Goal: Task Accomplishment & Management: Complete application form

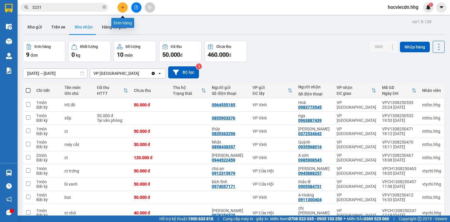
click at [123, 6] on icon "plus" at bounding box center [123, 7] width 0 height 3
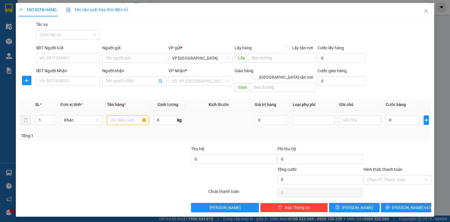
click at [130, 115] on input "text" at bounding box center [128, 119] width 42 height 9
type input "hồ sơ"
click at [94, 81] on input "SĐT Người Nhận" at bounding box center [68, 80] width 64 height 9
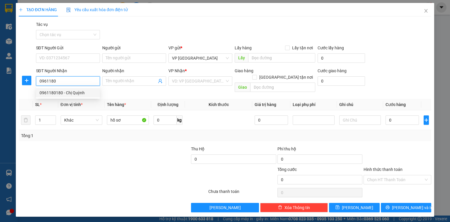
click at [80, 92] on div "0961180180 - Chị Quỳnh" at bounding box center [68, 92] width 57 height 6
type input "0961180180"
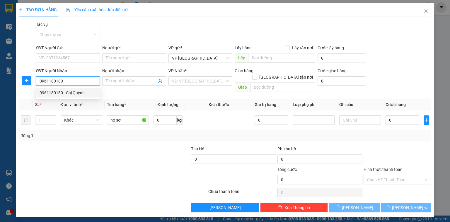
type input "[PERSON_NAME]"
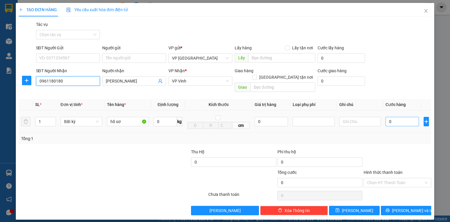
type input "0961180180"
click at [405, 117] on input "0" at bounding box center [402, 121] width 33 height 9
type input "5"
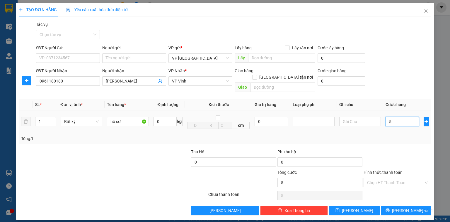
type input "50"
type input "500"
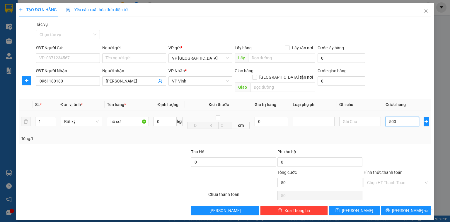
type input "500"
type input "5.000"
type input "50.000"
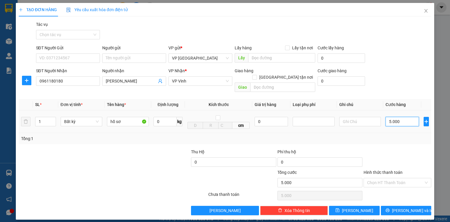
type input "50.000"
type input "500.000"
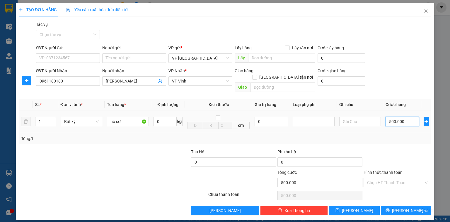
type input "50.000"
click at [403, 207] on span "[PERSON_NAME] và In" at bounding box center [412, 210] width 41 height 6
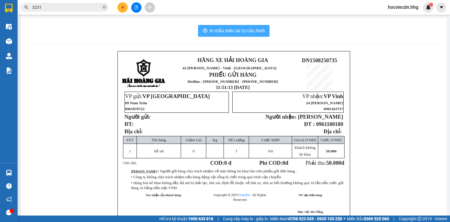
click at [229, 31] on span "In mẫu biên lai tự cấu hình" at bounding box center [237, 30] width 55 height 7
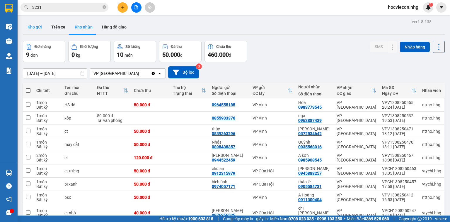
click at [35, 27] on button "Kho gửi" at bounding box center [35, 27] width 24 height 14
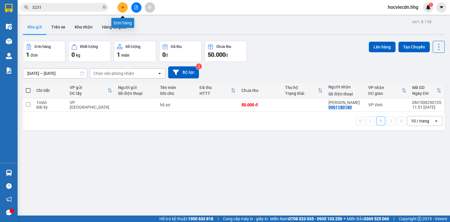
click at [122, 9] on icon "plus" at bounding box center [123, 7] width 4 height 4
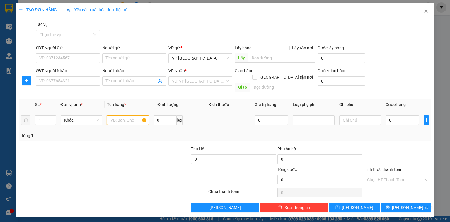
click at [131, 115] on input "text" at bounding box center [128, 119] width 42 height 9
type input "hơ sơ"
click at [84, 82] on input "SĐT Người Nhận" at bounding box center [68, 80] width 64 height 9
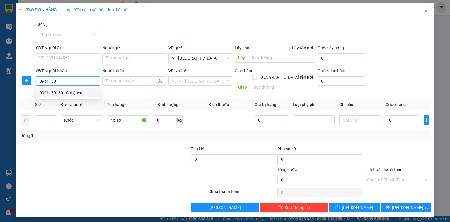
click at [74, 94] on div "0961180180 - Chị Quỳnh" at bounding box center [68, 92] width 57 height 6
type input "0961180180"
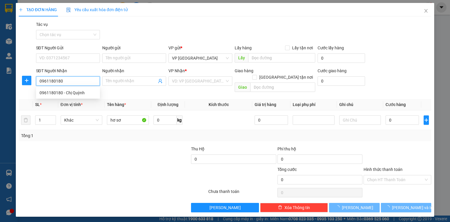
type input "[PERSON_NAME]"
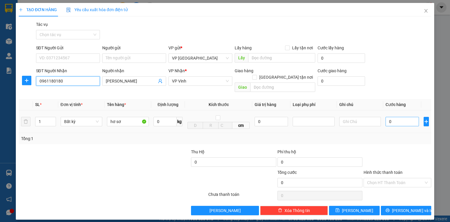
type input "0961180180"
click at [411, 117] on input "0" at bounding box center [402, 121] width 33 height 9
type input "5"
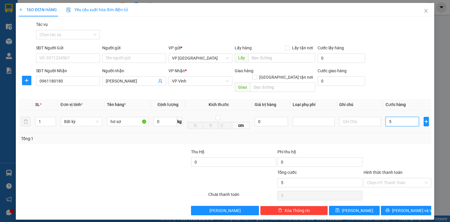
type input "50"
type input "500"
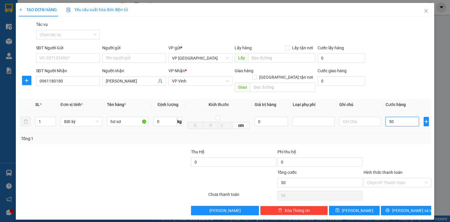
type input "500"
type input "5.000"
type input "50.000"
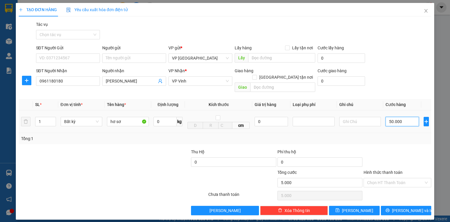
type input "50.000"
click at [381, 170] on label "Hình thức thanh toán" at bounding box center [383, 172] width 39 height 5
click at [381, 178] on input "Hình thức thanh toán" at bounding box center [395, 182] width 57 height 9
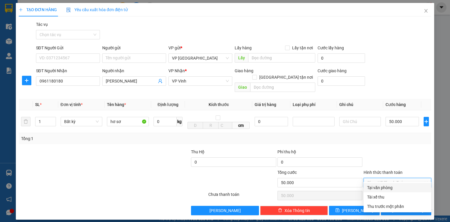
click at [381, 188] on div "Tại văn phòng" at bounding box center [397, 187] width 61 height 6
type input "0"
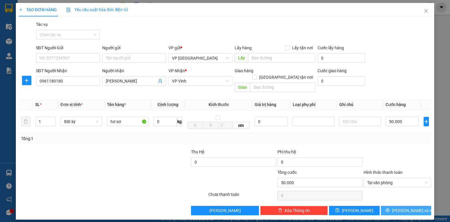
click at [392, 205] on button "[PERSON_NAME] và In" at bounding box center [406, 209] width 51 height 9
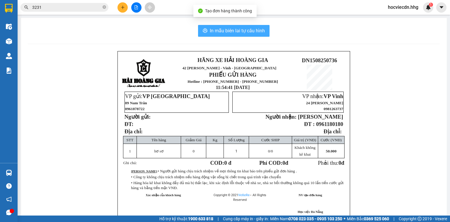
click at [244, 32] on span "In mẫu biên lai tự cấu hình" at bounding box center [237, 30] width 55 height 7
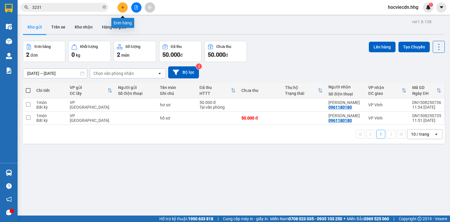
click at [125, 5] on button at bounding box center [123, 7] width 10 height 10
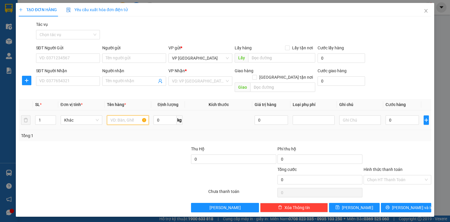
click at [132, 116] on input "text" at bounding box center [128, 119] width 42 height 9
type input "catton quạt"
click at [90, 81] on input "SĐT Người Nhận" at bounding box center [68, 80] width 64 height 9
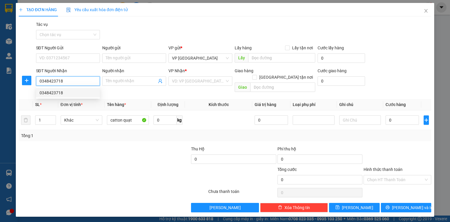
click at [59, 91] on div "0348423718" at bounding box center [68, 92] width 57 height 6
click at [198, 77] on span "VP [GEOGRAPHIC_DATA]" at bounding box center [200, 81] width 57 height 9
type input "0348423718"
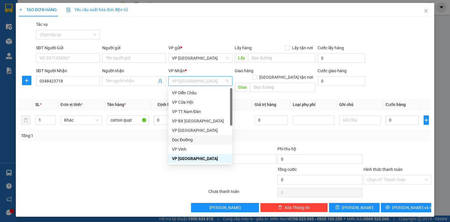
click at [186, 138] on div "Dọc Đường" at bounding box center [200, 139] width 57 height 6
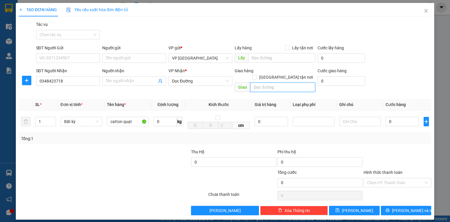
click at [286, 82] on input "text" at bounding box center [282, 86] width 65 height 9
type input "thanh chương"
click at [401, 117] on input "0" at bounding box center [402, 121] width 33 height 9
type input "1"
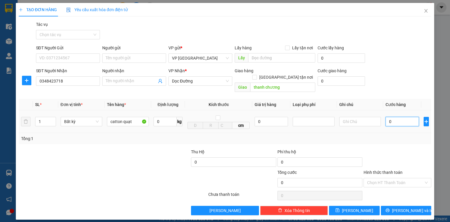
type input "1"
type input "10"
type input "100"
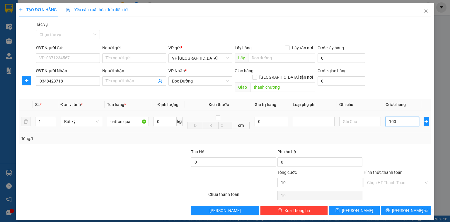
type input "100"
type input "1.000"
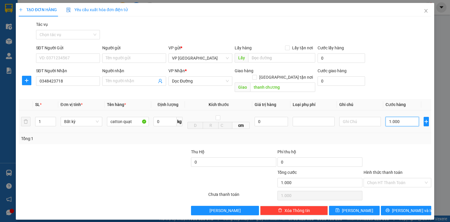
type input "10.000"
type input "100.000"
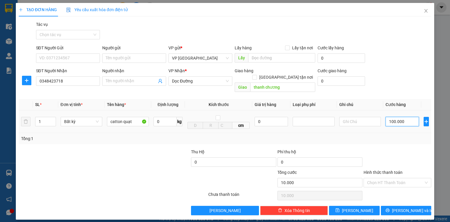
type input "100.000"
click at [420, 205] on button "[PERSON_NAME] và In" at bounding box center [406, 209] width 51 height 9
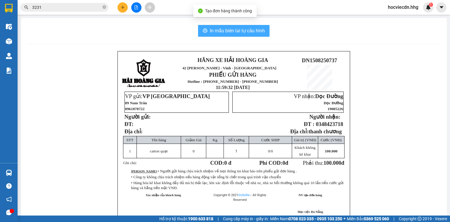
click at [251, 31] on span "In mẫu biên lai tự cấu hình" at bounding box center [237, 30] width 55 height 7
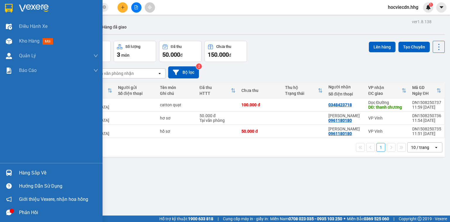
click at [15, 173] on div "Hàng sắp về" at bounding box center [51, 172] width 103 height 13
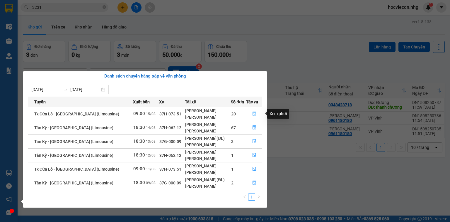
click at [250, 114] on button "button" at bounding box center [255, 113] width 16 height 9
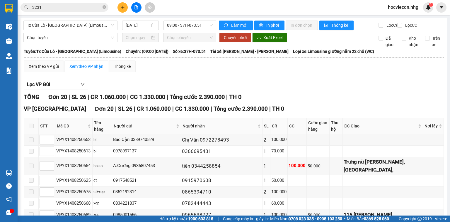
click at [30, 127] on span at bounding box center [31, 125] width 5 height 5
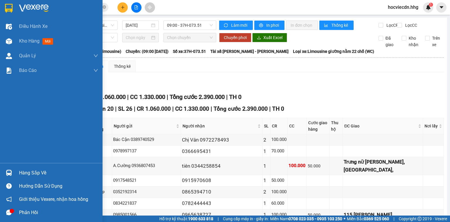
click at [9, 172] on img at bounding box center [9, 172] width 6 height 6
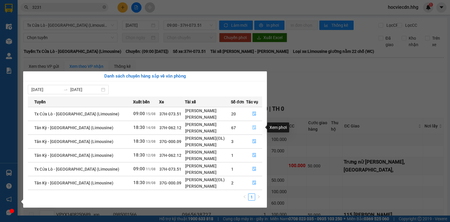
click at [254, 128] on icon "file-done" at bounding box center [254, 127] width 4 height 4
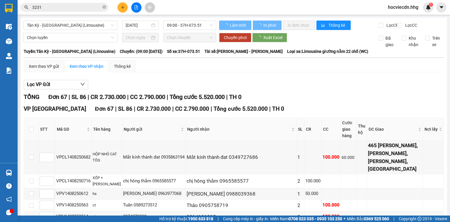
type input "[DATE]"
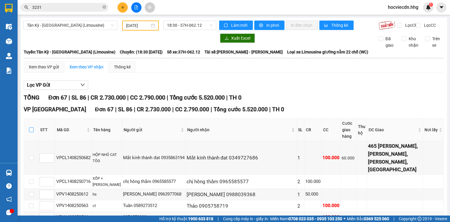
click at [30, 129] on input "checkbox" at bounding box center [31, 129] width 5 height 5
checkbox input "true"
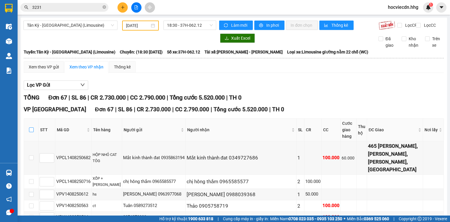
checkbox input "true"
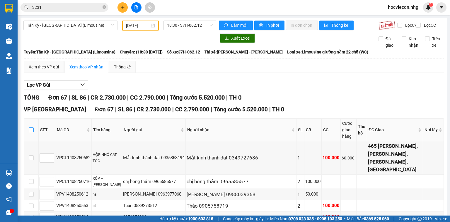
checkbox input "true"
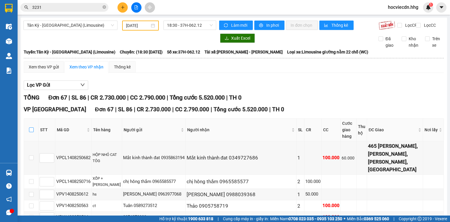
checkbox input "true"
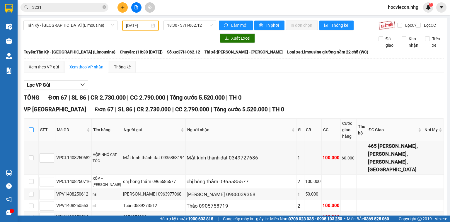
checkbox input "true"
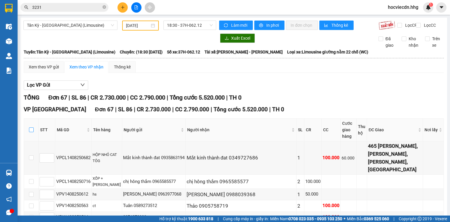
checkbox input "true"
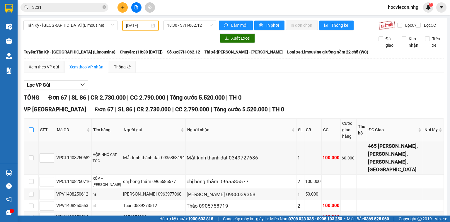
checkbox input "true"
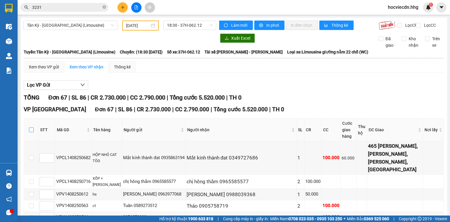
checkbox input "true"
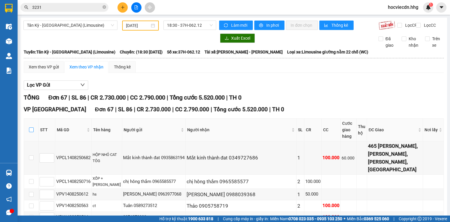
checkbox input "true"
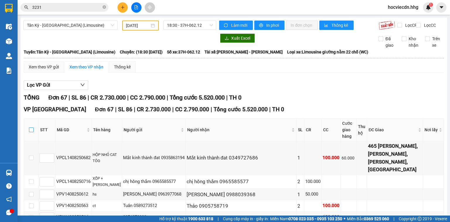
checkbox input "true"
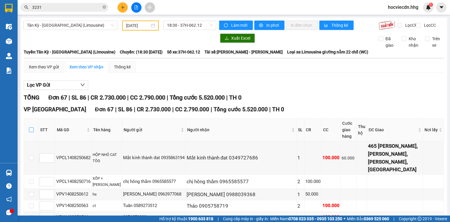
checkbox input "true"
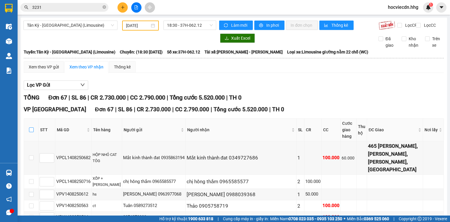
checkbox input "true"
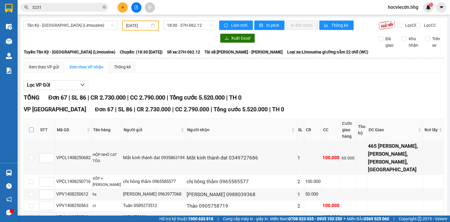
checkbox input "true"
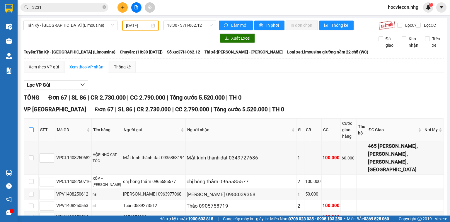
checkbox input "true"
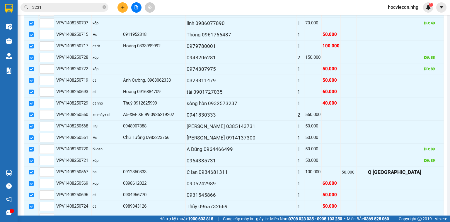
scroll to position [360, 0]
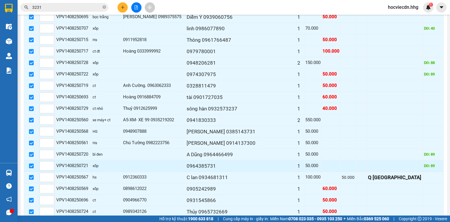
click at [30, 163] on input "checkbox" at bounding box center [31, 165] width 5 height 5
checkbox input "false"
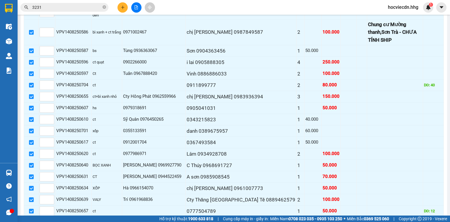
scroll to position [735, 0]
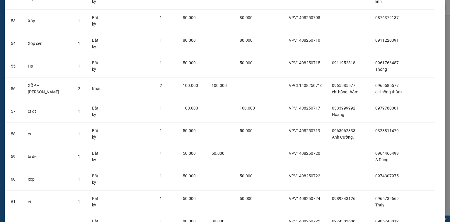
scroll to position [1227, 0]
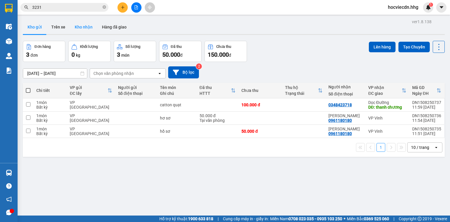
click at [85, 28] on button "Kho nhận" at bounding box center [83, 27] width 27 height 14
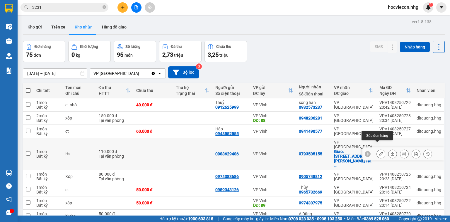
click at [379, 152] on icon at bounding box center [381, 154] width 4 height 4
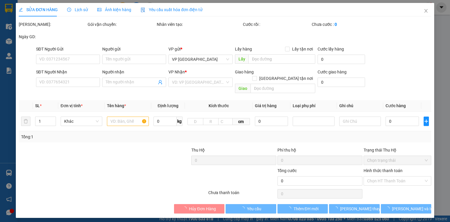
type input "0983629486"
type input "0793505155"
checkbox input "true"
type input "140 [PERSON_NAME]. [GEOGRAPHIC_DATA]"
type input "110.000"
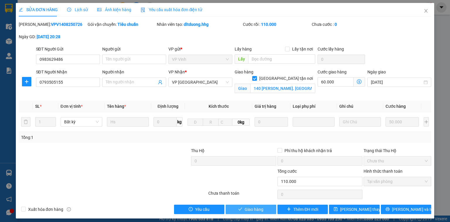
click at [252, 211] on span "Giao hàng" at bounding box center [254, 209] width 19 height 6
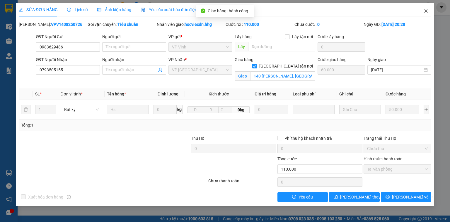
click at [427, 11] on icon "close" at bounding box center [426, 11] width 5 height 5
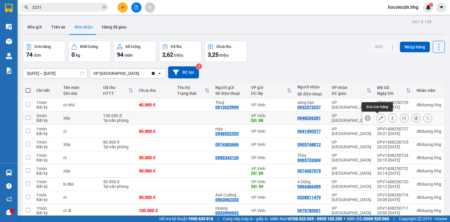
click at [379, 119] on icon at bounding box center [381, 118] width 4 height 4
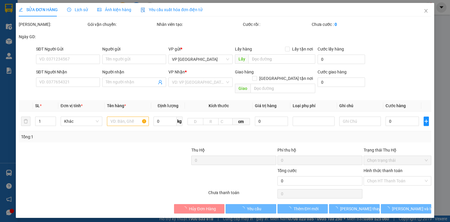
type input "88"
type input "0948206281"
type input "150.000"
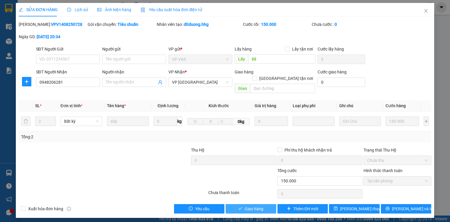
drag, startPoint x: 266, startPoint y: 203, endPoint x: 253, endPoint y: 202, distance: 12.9
click at [264, 204] on button "Giao hàng" at bounding box center [251, 208] width 51 height 9
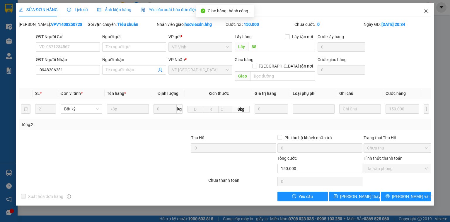
click at [428, 12] on icon "close" at bounding box center [426, 11] width 5 height 5
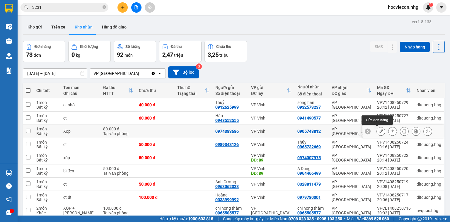
click at [377, 130] on button at bounding box center [381, 131] width 8 height 10
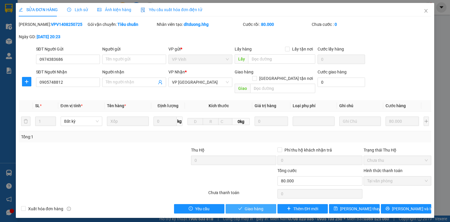
drag, startPoint x: 267, startPoint y: 204, endPoint x: 258, endPoint y: 204, distance: 9.1
click at [266, 204] on button "Giao hàng" at bounding box center [251, 208] width 51 height 9
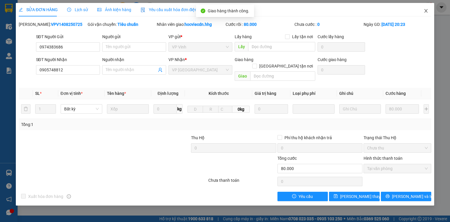
click at [426, 13] on icon "close" at bounding box center [426, 11] width 5 height 5
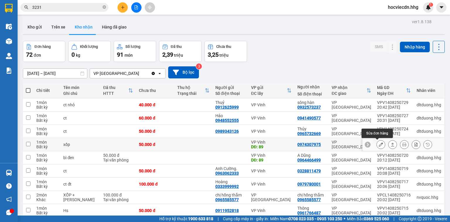
click at [377, 143] on button at bounding box center [381, 144] width 8 height 10
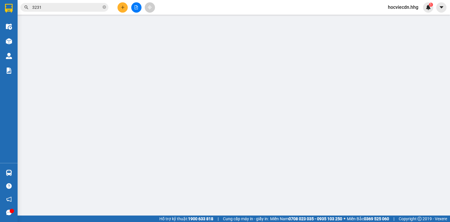
type input "89"
type input "0974307975"
type input "50.000"
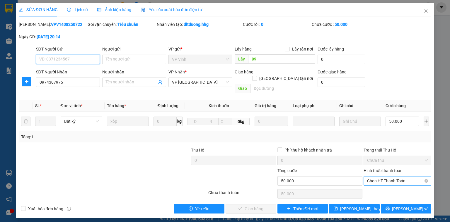
click at [385, 176] on span "Chọn HT Thanh Toán" at bounding box center [397, 180] width 61 height 9
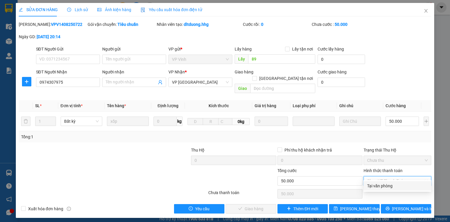
click at [378, 184] on div "Tại văn phòng" at bounding box center [397, 185] width 61 height 6
type input "0"
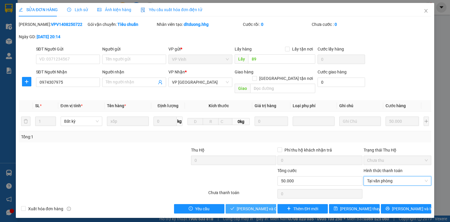
drag, startPoint x: 261, startPoint y: 203, endPoint x: 150, endPoint y: 177, distance: 114.6
click at [251, 205] on span "[PERSON_NAME] và Giao hàng" at bounding box center [265, 208] width 56 height 6
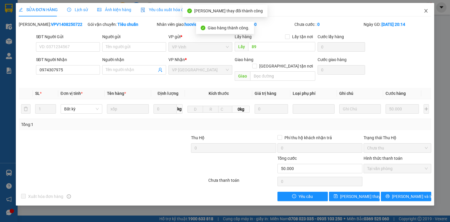
click at [423, 10] on span "Close" at bounding box center [426, 11] width 16 height 16
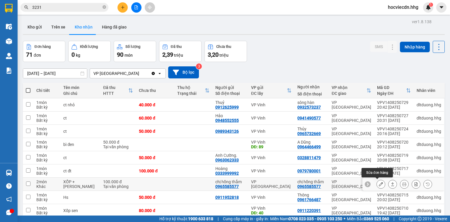
click at [379, 185] on icon at bounding box center [381, 184] width 4 height 4
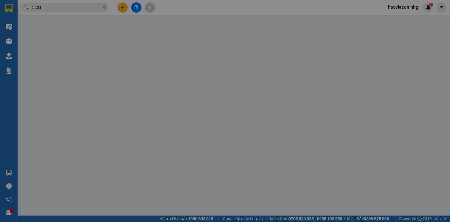
type input "0965585577"
type input "chị hồng thắm"
type input "0965585577"
type input "chị hồng thắm"
type input "100.000"
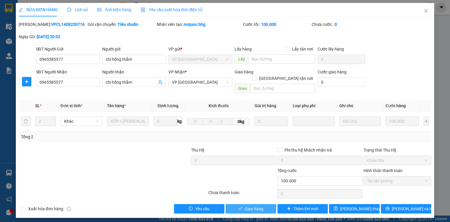
drag, startPoint x: 270, startPoint y: 204, endPoint x: 239, endPoint y: 198, distance: 31.1
click at [265, 204] on button "Giao hàng" at bounding box center [251, 208] width 51 height 9
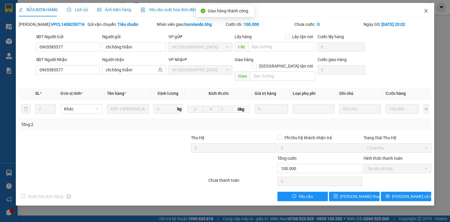
click at [426, 13] on icon "close" at bounding box center [426, 11] width 5 height 5
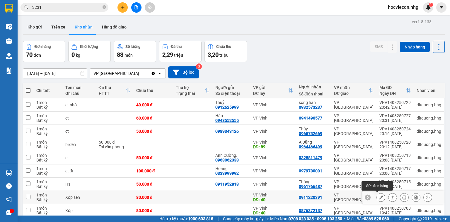
click at [379, 197] on icon at bounding box center [381, 197] width 4 height 4
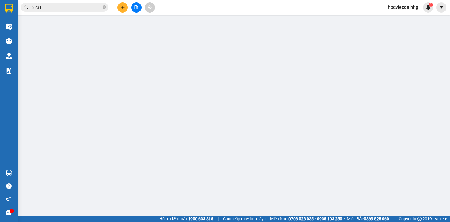
type input "40"
type input "0911220391"
type input "80.000"
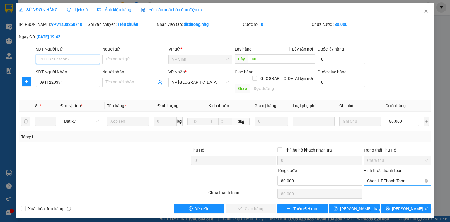
click at [377, 176] on span "Chọn HT Thanh Toán" at bounding box center [397, 180] width 61 height 9
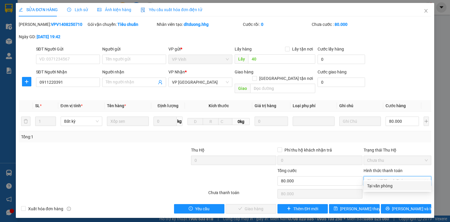
click at [375, 186] on div "Tại văn phòng" at bounding box center [397, 185] width 61 height 6
type input "0"
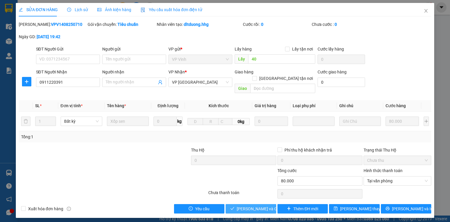
drag, startPoint x: 266, startPoint y: 200, endPoint x: 98, endPoint y: 162, distance: 172.6
click at [266, 205] on span "[PERSON_NAME] và Giao hàng" at bounding box center [265, 208] width 56 height 6
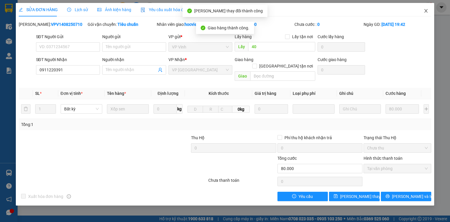
click at [427, 11] on icon "close" at bounding box center [426, 11] width 5 height 5
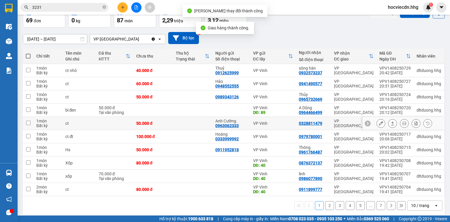
scroll to position [38, 0]
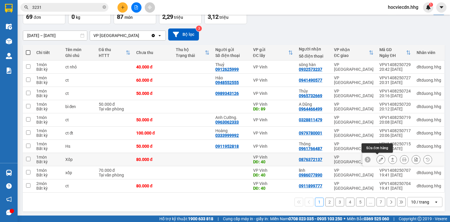
click at [379, 159] on icon at bounding box center [381, 159] width 4 height 4
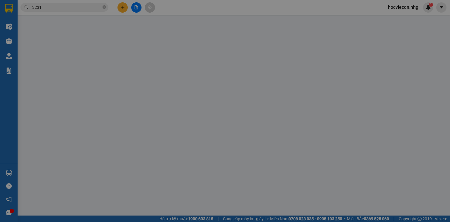
type input "40"
type input "0876372137"
type input "80.000"
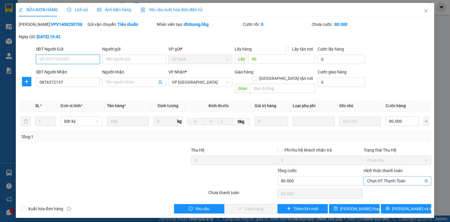
click at [378, 176] on span "Chọn HT Thanh Toán" at bounding box center [397, 180] width 61 height 9
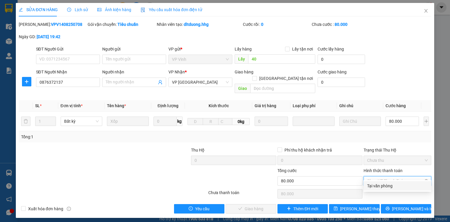
click at [378, 183] on div "Tại văn phòng" at bounding box center [397, 185] width 61 height 6
type input "0"
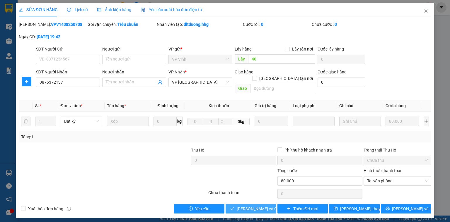
drag, startPoint x: 268, startPoint y: 203, endPoint x: 168, endPoint y: 182, distance: 101.5
click at [267, 205] on span "[PERSON_NAME] và Giao hàng" at bounding box center [265, 208] width 56 height 6
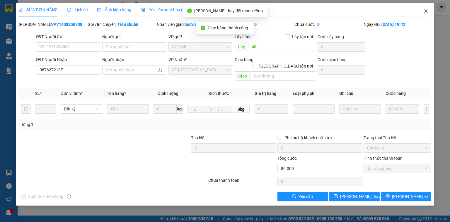
click at [427, 12] on icon "close" at bounding box center [426, 11] width 3 height 4
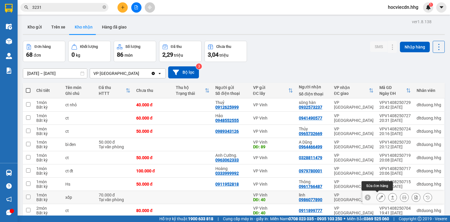
click at [379, 196] on icon at bounding box center [381, 197] width 4 height 4
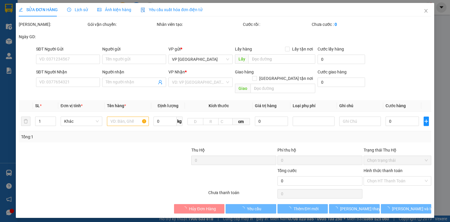
type input "40"
type input "0986077890"
type input "linh"
type input "70.000"
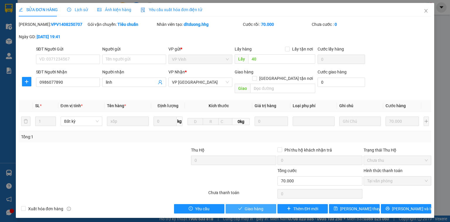
click at [263, 205] on span "Giao hàng" at bounding box center [254, 208] width 19 height 6
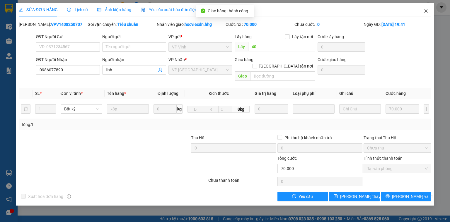
click at [426, 10] on icon "close" at bounding box center [426, 11] width 5 height 5
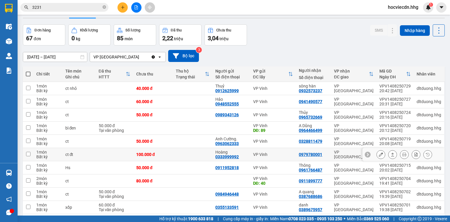
scroll to position [38, 0]
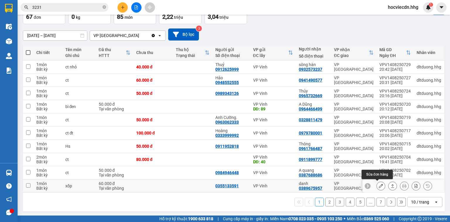
click at [379, 186] on icon at bounding box center [381, 185] width 4 height 4
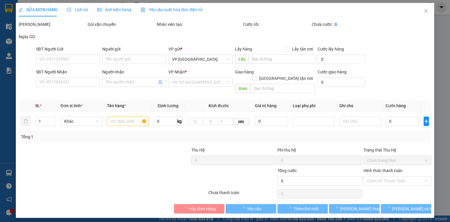
type input "0355133591"
type input "0389675957"
type input "danh"
type input "60.000"
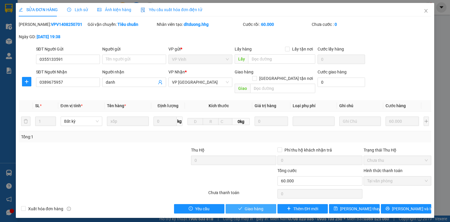
drag, startPoint x: 264, startPoint y: 201, endPoint x: 168, endPoint y: 179, distance: 98.1
click at [264, 204] on button "Giao hàng" at bounding box center [251, 208] width 51 height 9
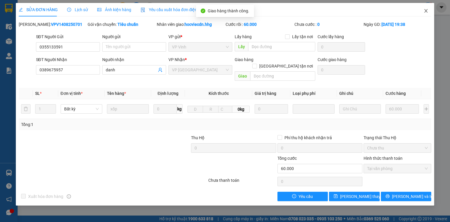
click at [427, 12] on icon "close" at bounding box center [426, 11] width 3 height 4
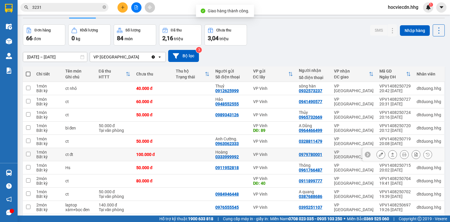
scroll to position [38, 0]
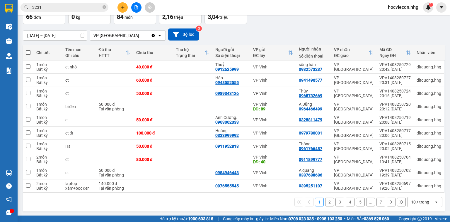
click at [422, 203] on div "10 / trang" at bounding box center [420, 202] width 18 height 6
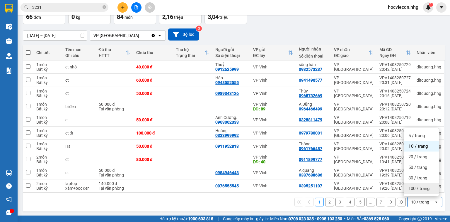
click at [419, 189] on span "100 / trang" at bounding box center [419, 188] width 21 height 6
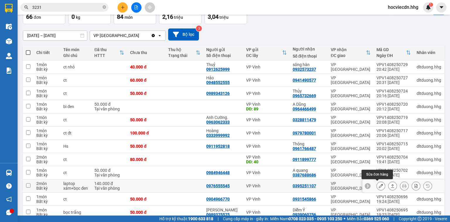
click at [379, 185] on icon at bounding box center [381, 185] width 4 height 4
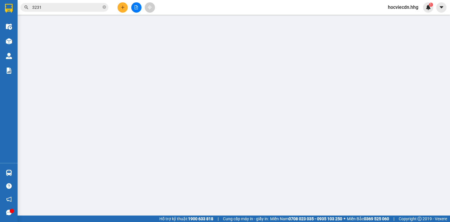
type input "0976555545"
type input "0395251107"
type input "140.000"
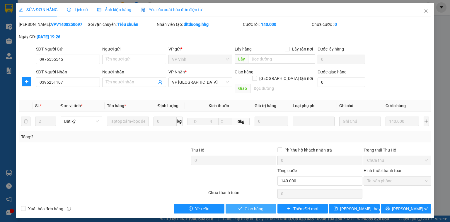
drag, startPoint x: 266, startPoint y: 201, endPoint x: 18, endPoint y: 158, distance: 251.1
click at [263, 204] on button "Giao hàng" at bounding box center [251, 208] width 51 height 9
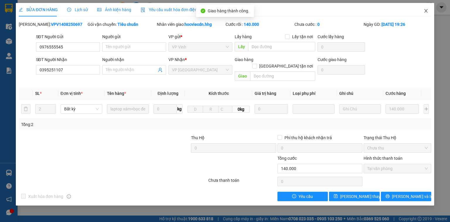
click at [426, 11] on icon "close" at bounding box center [426, 11] width 3 height 4
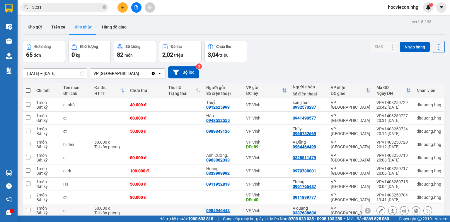
scroll to position [47, 0]
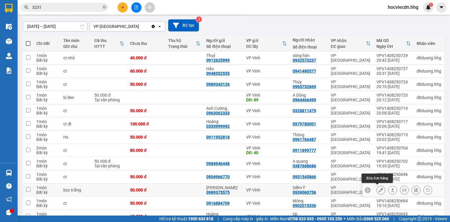
click at [379, 188] on icon at bounding box center [381, 190] width 4 height 4
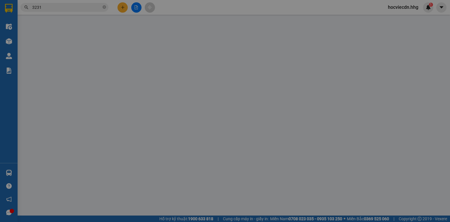
type input "0989375575"
type input "[PERSON_NAME]"
type input "0939060756"
type input "Diễm Ý"
type input "50.000"
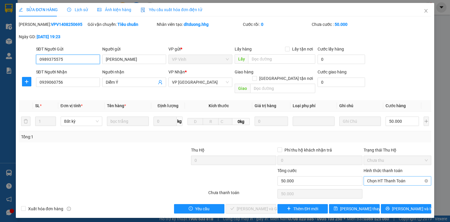
click at [375, 176] on span "Chọn HT Thanh Toán" at bounding box center [397, 180] width 61 height 9
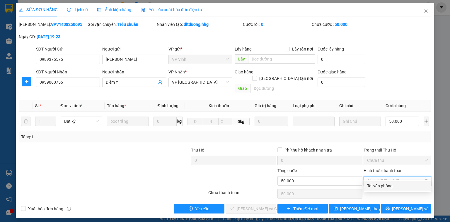
click at [375, 183] on div "Tại văn phòng" at bounding box center [397, 185] width 61 height 6
type input "0"
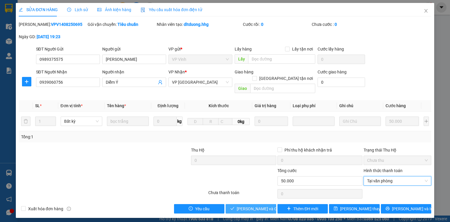
click at [259, 205] on span "[PERSON_NAME] và Giao hàng" at bounding box center [265, 208] width 56 height 6
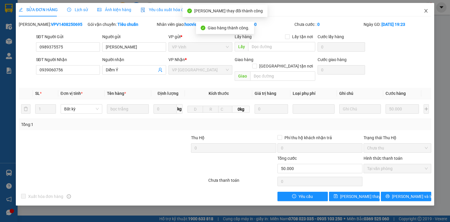
click at [426, 12] on icon "close" at bounding box center [426, 11] width 3 height 4
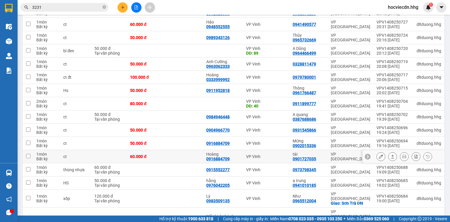
scroll to position [94, 0]
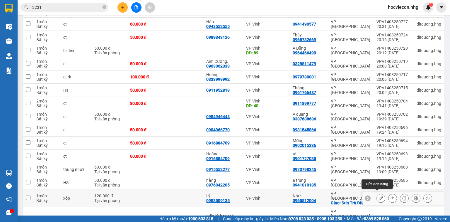
click at [379, 196] on icon at bounding box center [381, 198] width 4 height 4
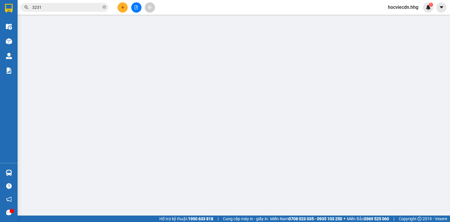
type input "0983509135"
type input "Lý"
type input "0965512004"
type input "Như"
checkbox input "true"
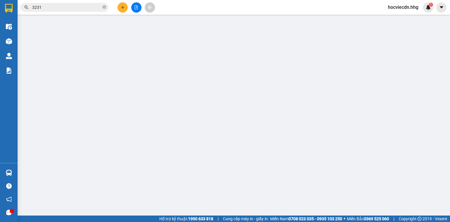
type input "Sơn Trà ĐN"
type input "120.000"
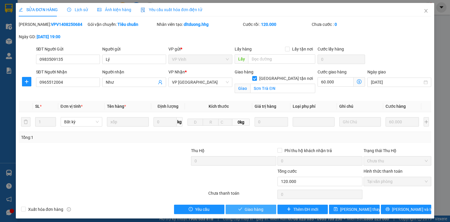
click at [264, 212] on button "Giao hàng" at bounding box center [251, 208] width 51 height 9
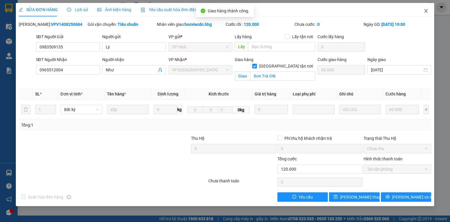
click at [427, 11] on icon "close" at bounding box center [426, 11] width 5 height 5
